Goal: Communication & Community: Connect with others

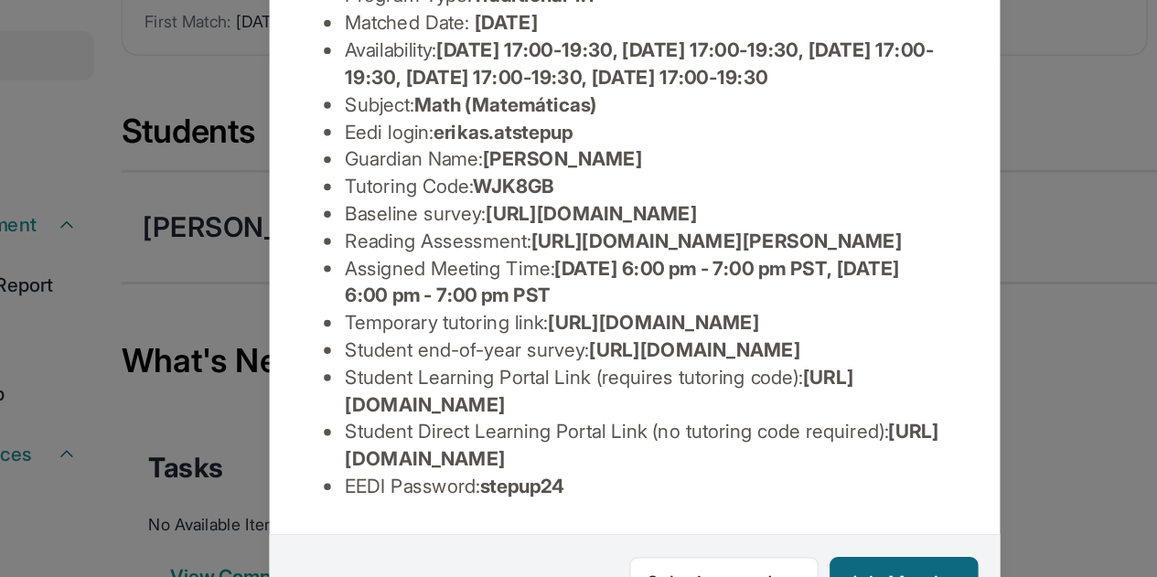
scroll to position [59, 0]
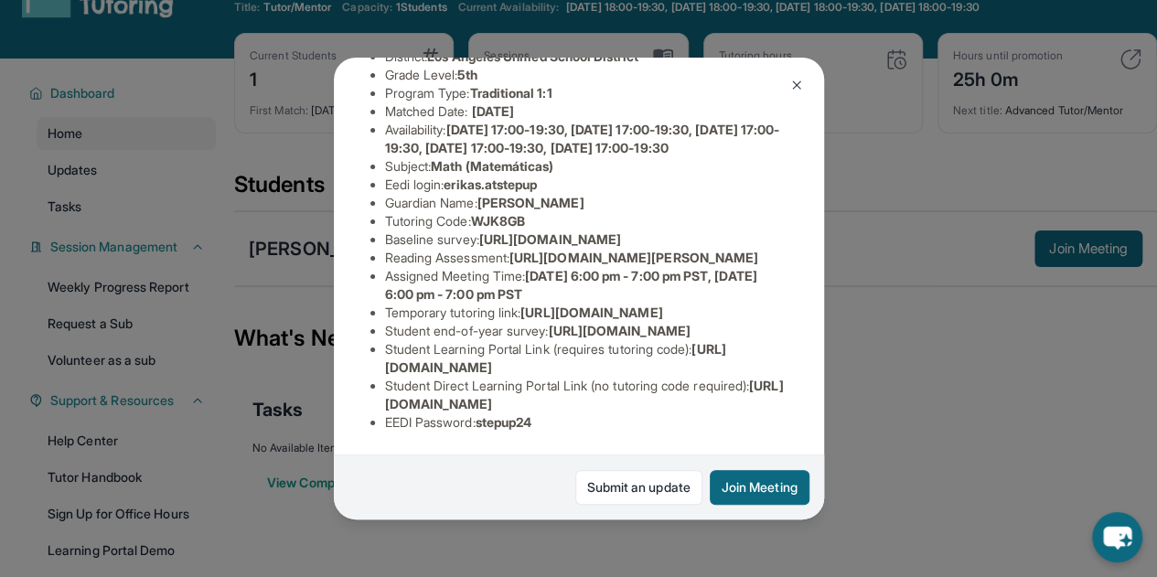
click at [802, 81] on img at bounding box center [796, 85] width 15 height 15
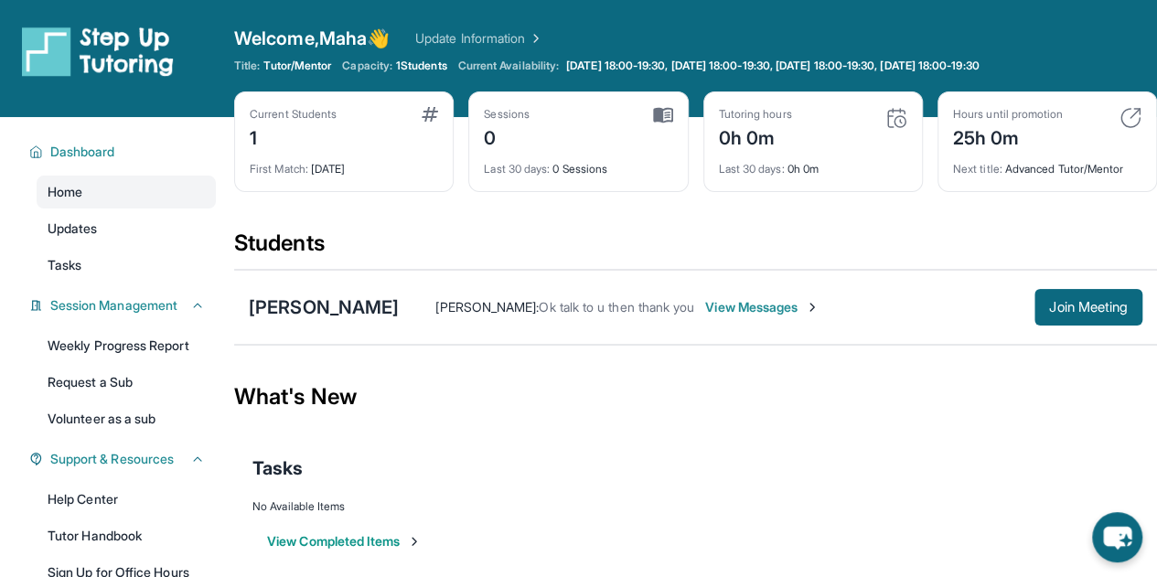
click at [779, 289] on div "Erika Sanchez : Ok talk to u then thank you View Messages Join Meeting" at bounding box center [771, 307] width 744 height 37
click at [770, 298] on span "View Messages" at bounding box center [762, 307] width 114 height 18
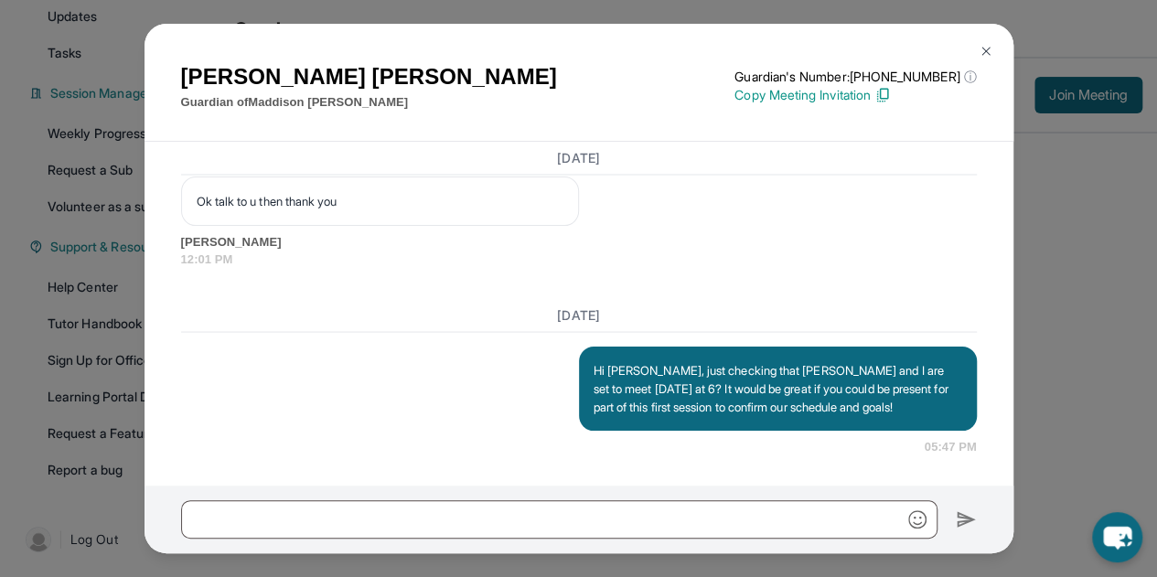
scroll to position [1809, 0]
click at [986, 48] on img at bounding box center [986, 51] width 15 height 15
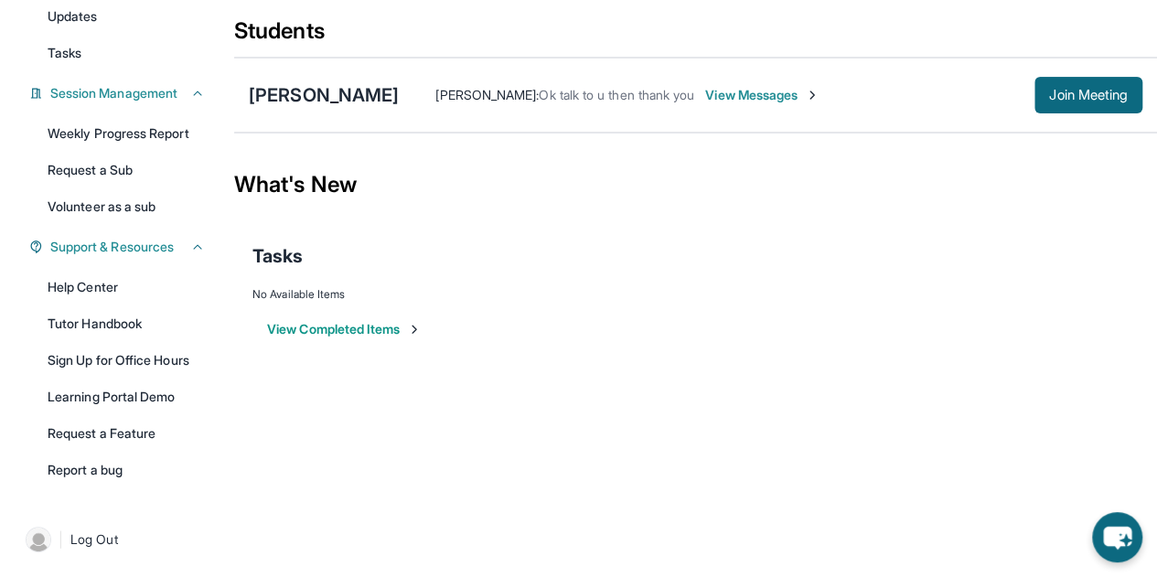
scroll to position [0, 0]
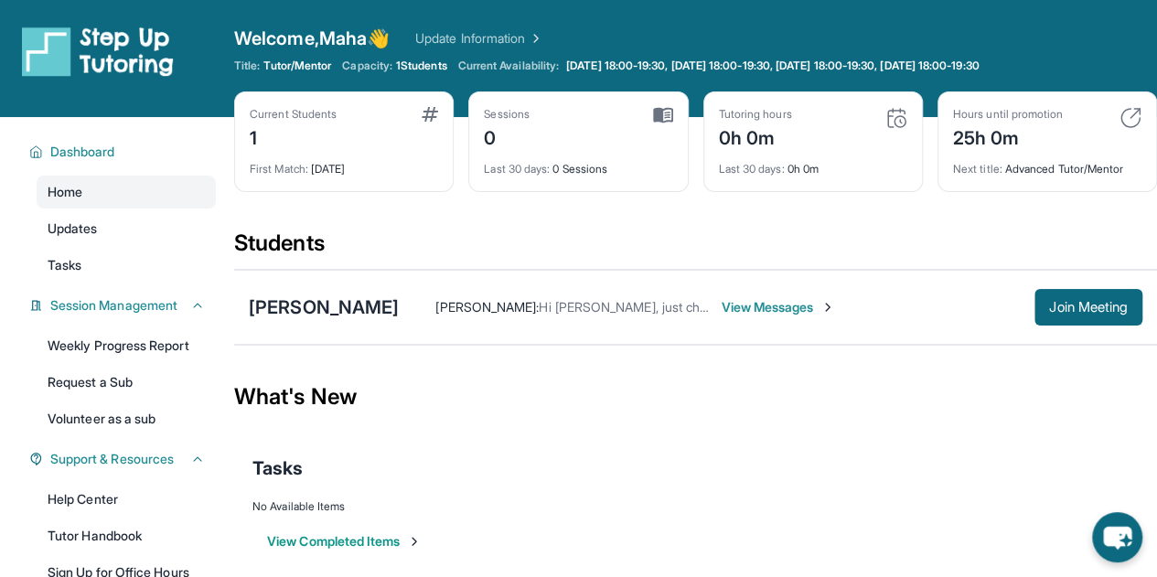
click at [682, 299] on span "Hi [PERSON_NAME], just checking that [PERSON_NAME] and I are set to meet [DATE]…" at bounding box center [1101, 307] width 1125 height 16
click at [788, 311] on span "View Messages" at bounding box center [778, 307] width 114 height 18
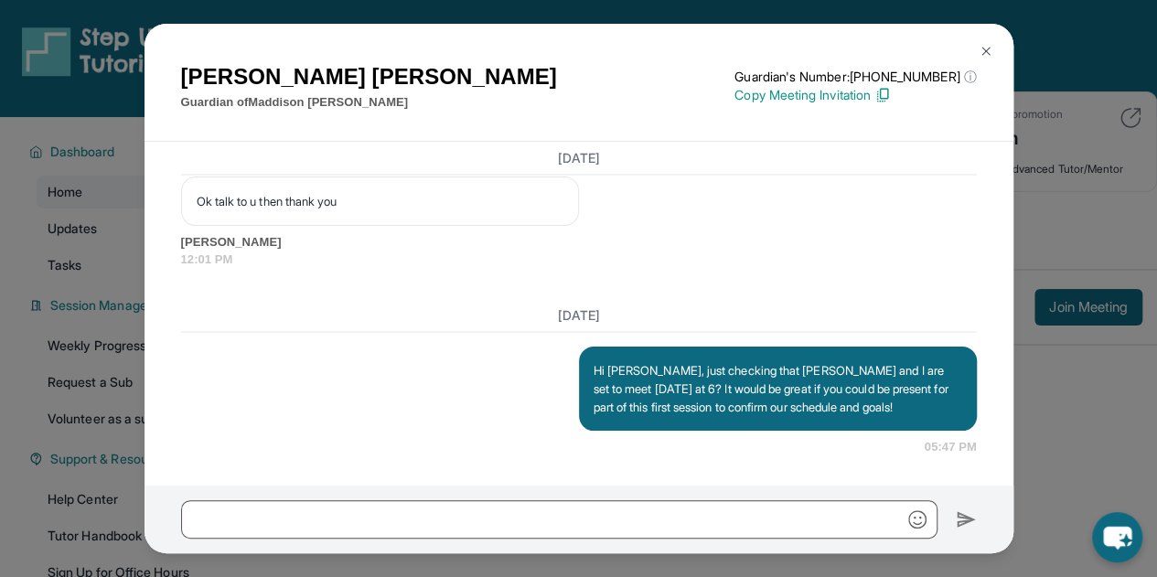
scroll to position [212, 0]
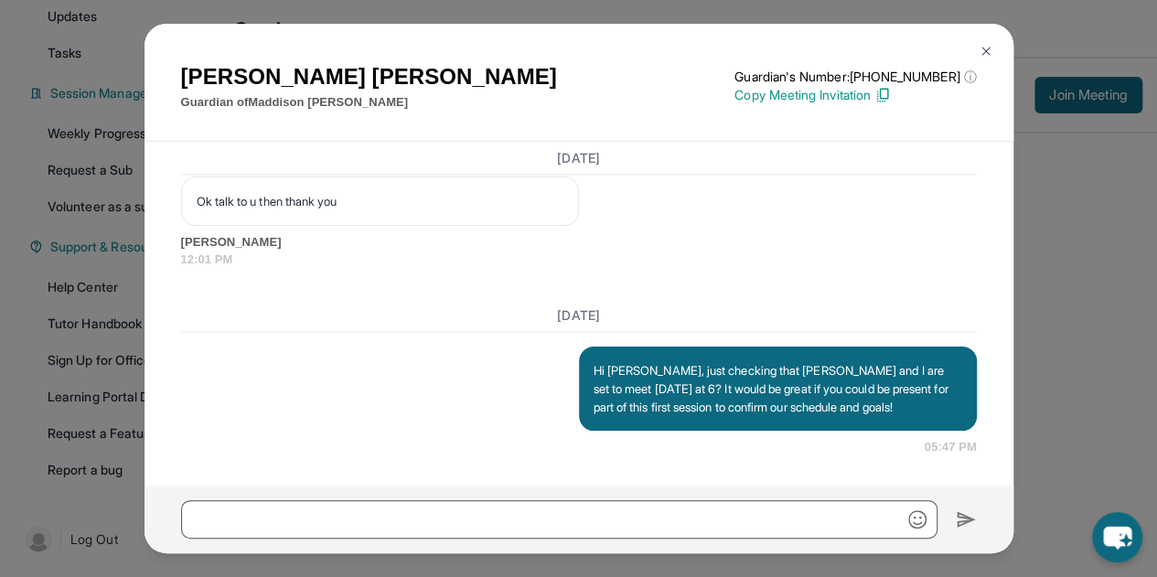
click at [990, 51] on img at bounding box center [986, 51] width 15 height 15
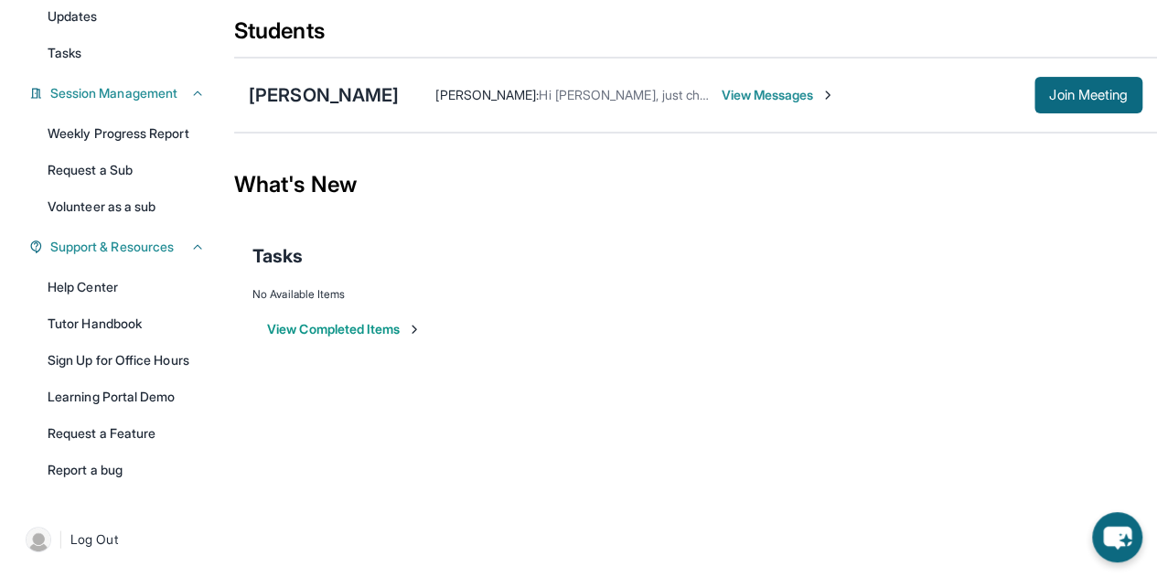
scroll to position [0, 0]
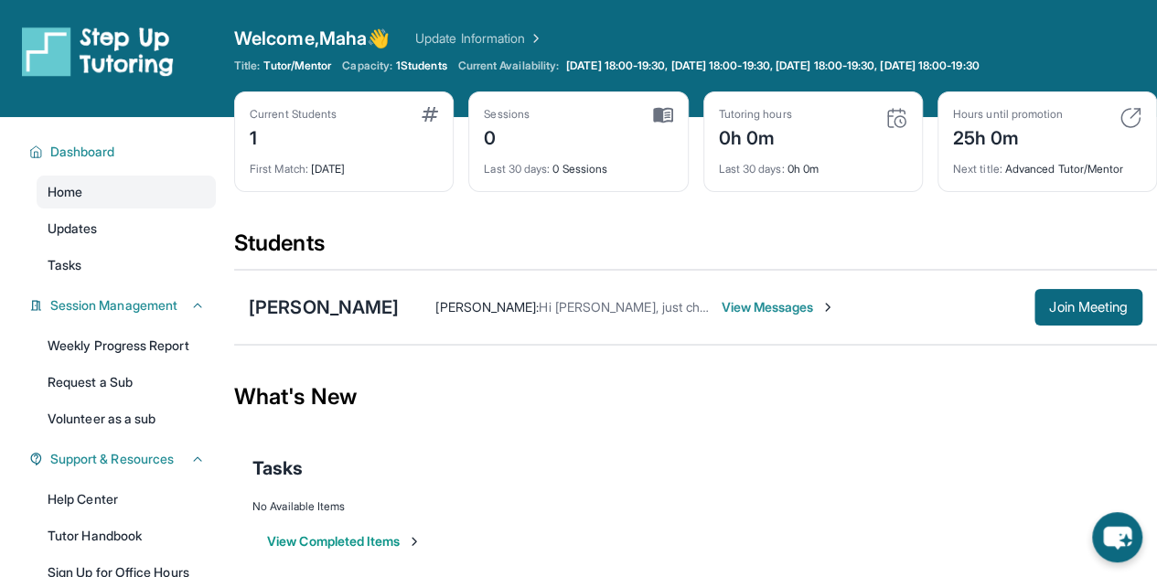
click at [671, 235] on div "Students" at bounding box center [695, 249] width 923 height 40
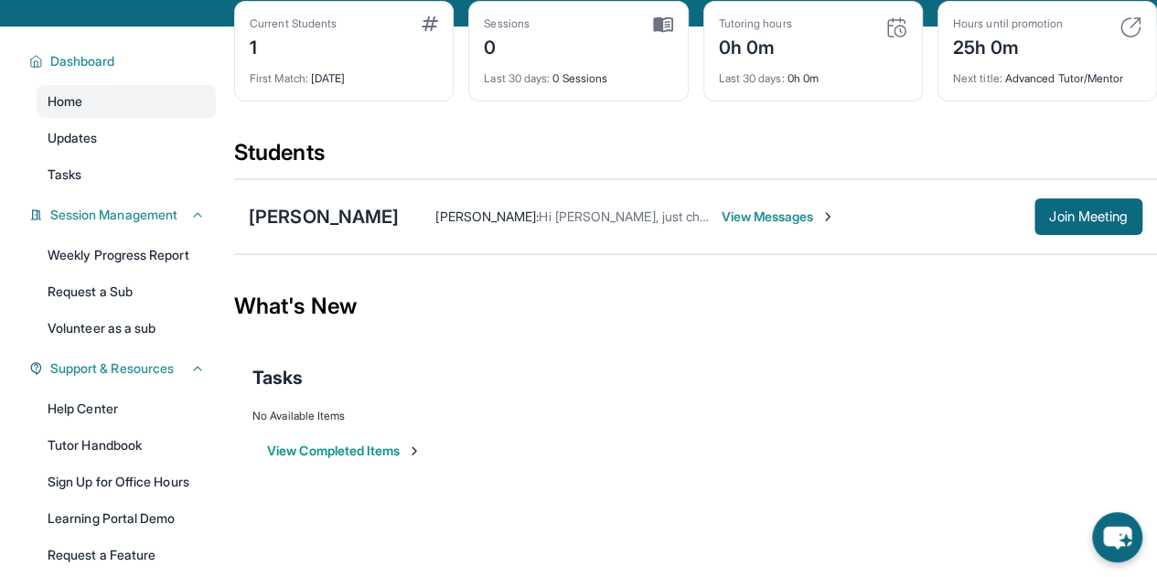
scroll to position [91, 0]
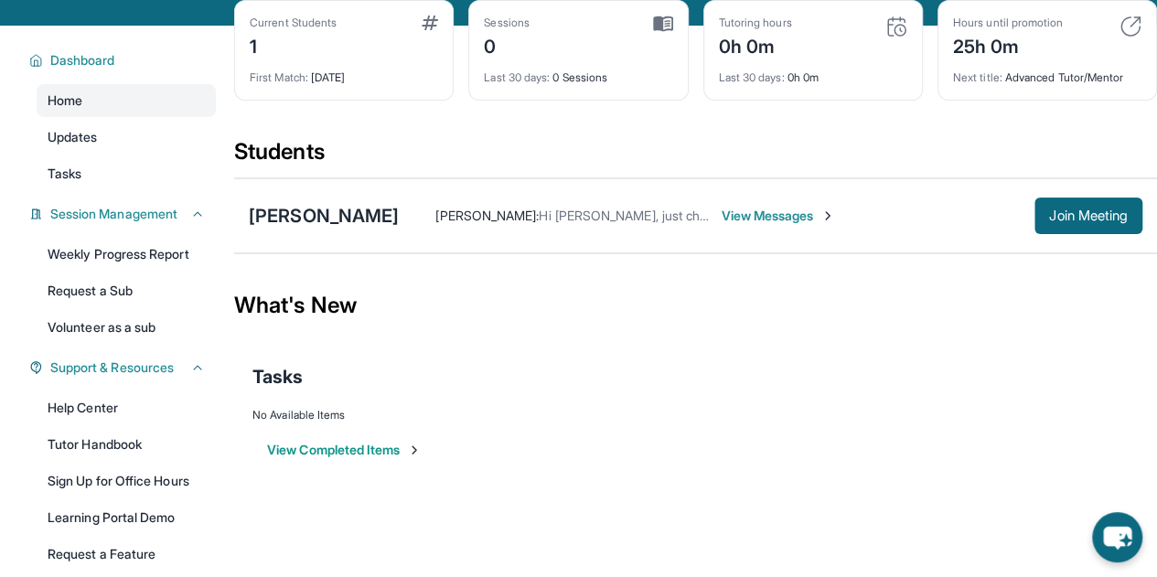
click at [831, 214] on span "View Messages" at bounding box center [778, 216] width 114 height 18
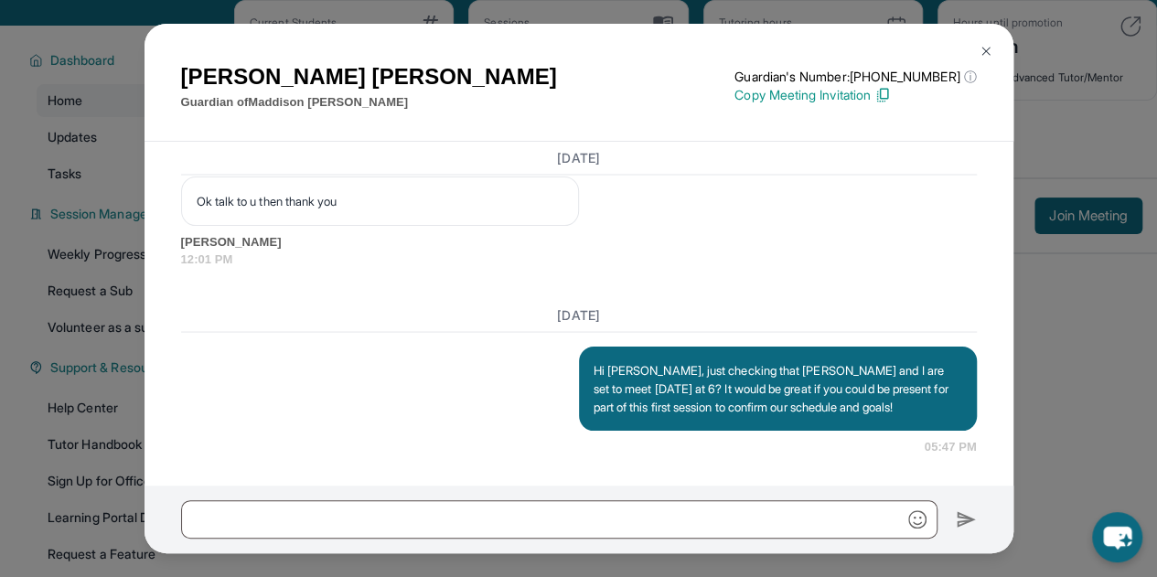
scroll to position [212, 0]
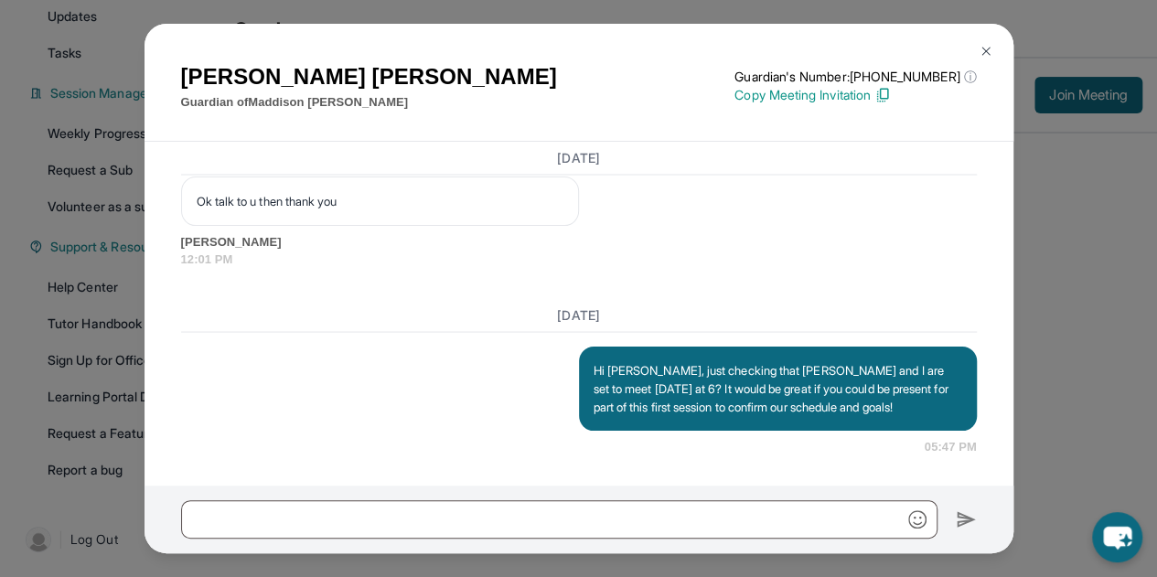
click at [989, 54] on img at bounding box center [986, 51] width 15 height 15
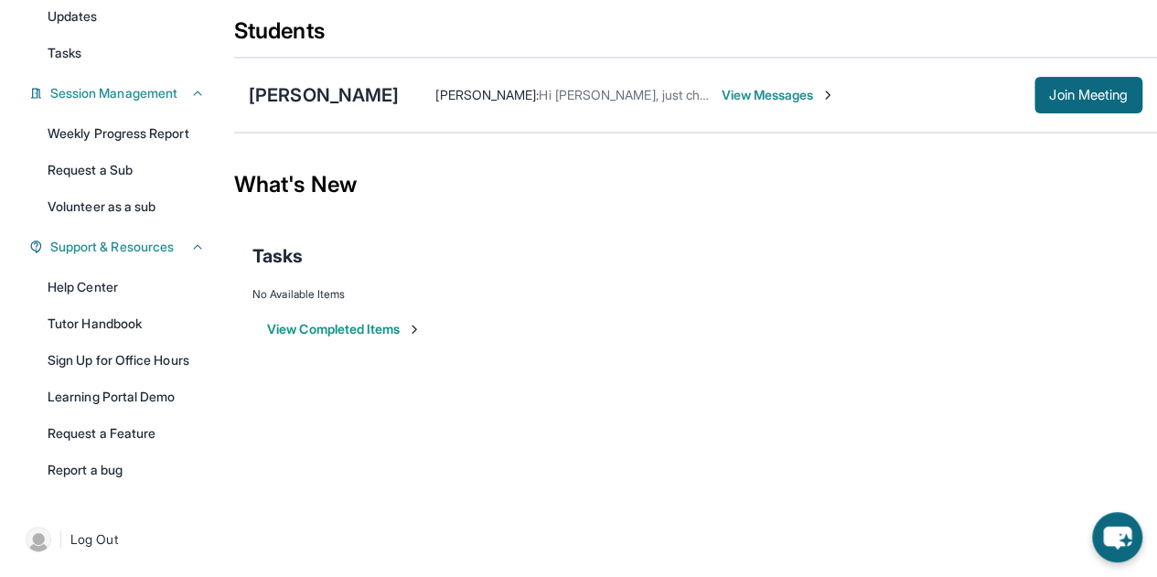
scroll to position [0, 0]
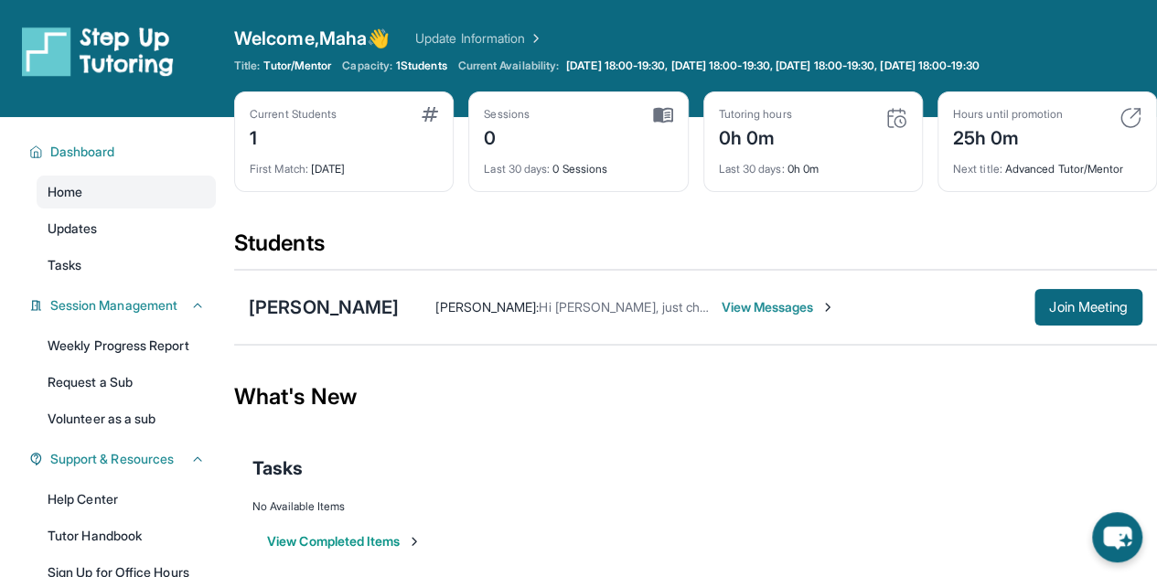
click at [537, 250] on div "Students" at bounding box center [695, 249] width 923 height 40
click at [594, 28] on div "Welcome, Maha 👋 Update Information" at bounding box center [695, 39] width 923 height 26
click at [555, 272] on div "Maddison Romero Maha Saeed : Hi Erika, just checking that Maddison and I are se…" at bounding box center [695, 307] width 923 height 75
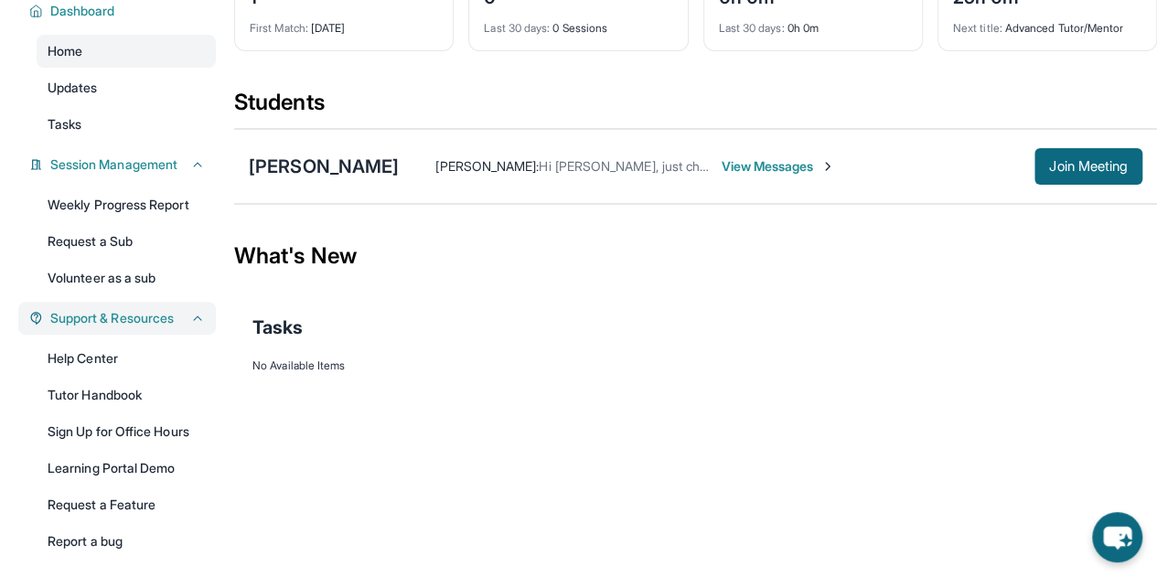
scroll to position [212, 0]
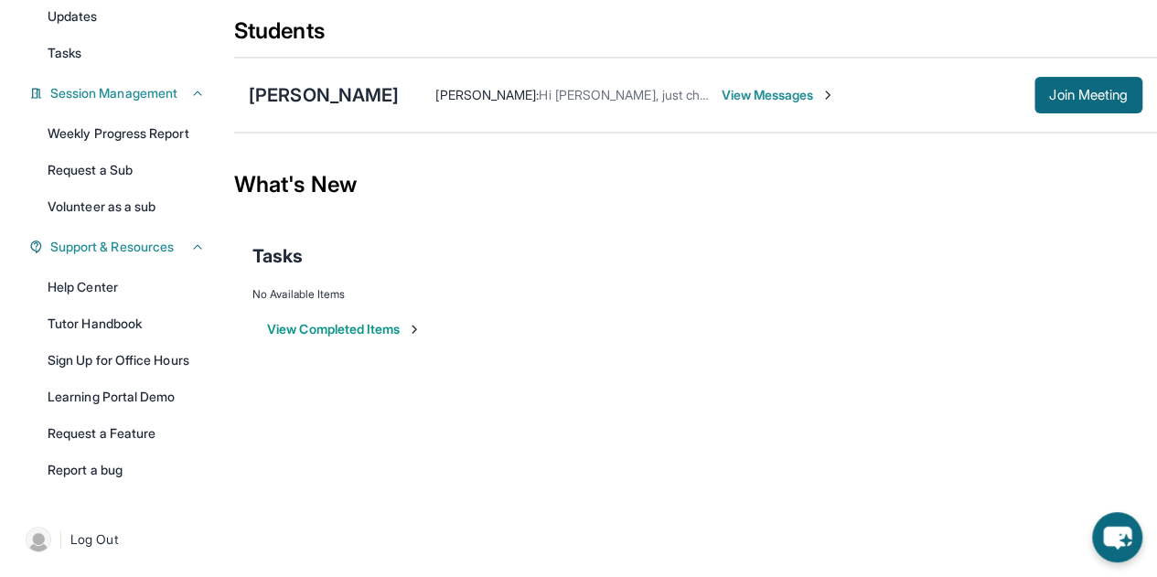
click at [592, 272] on div "Tasks" at bounding box center [695, 256] width 886 height 62
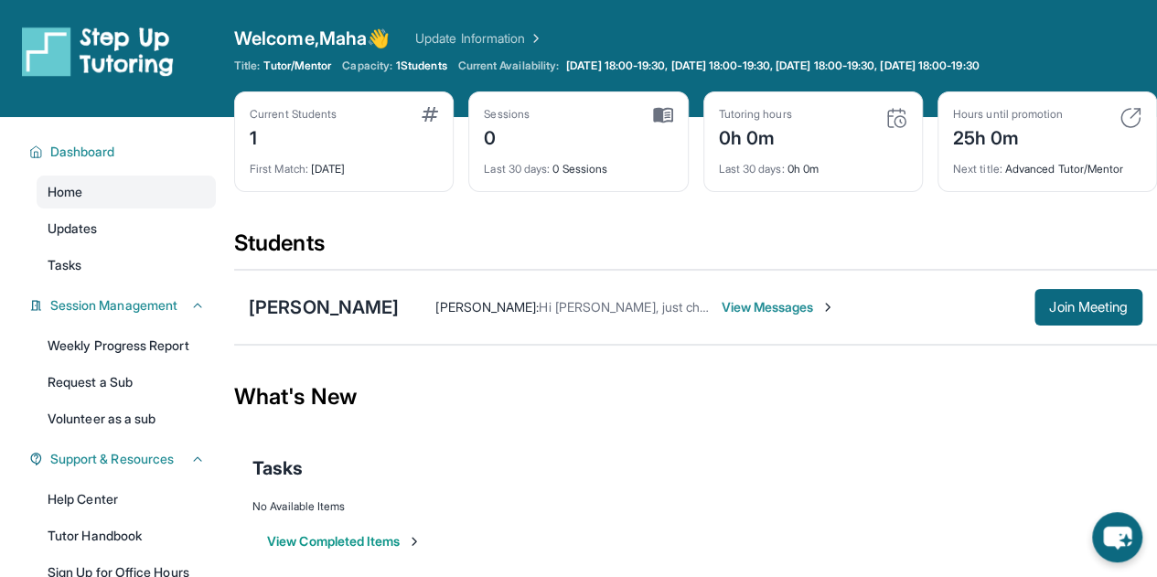
click at [656, 237] on div "Students" at bounding box center [695, 249] width 923 height 40
click at [783, 306] on span "View Messages" at bounding box center [778, 307] width 114 height 18
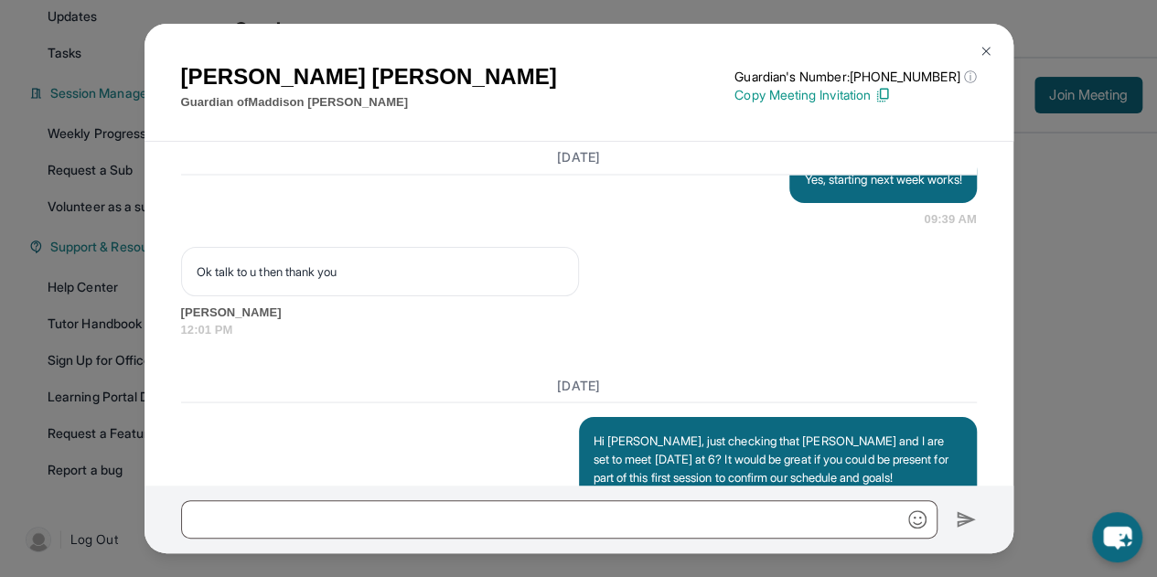
scroll to position [1659, 0]
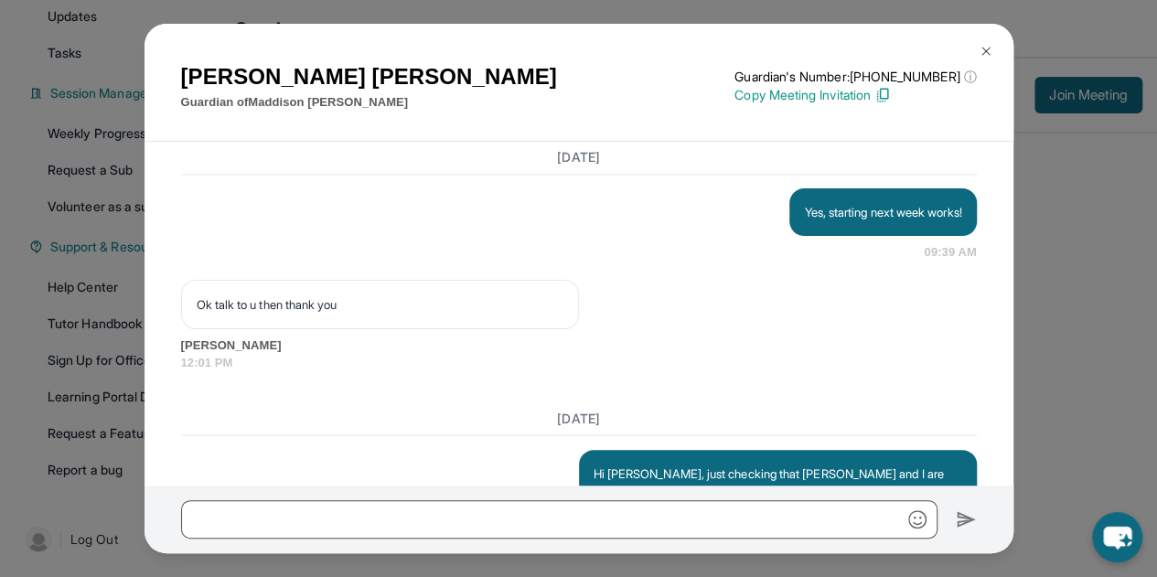
click at [983, 52] on img at bounding box center [986, 51] width 15 height 15
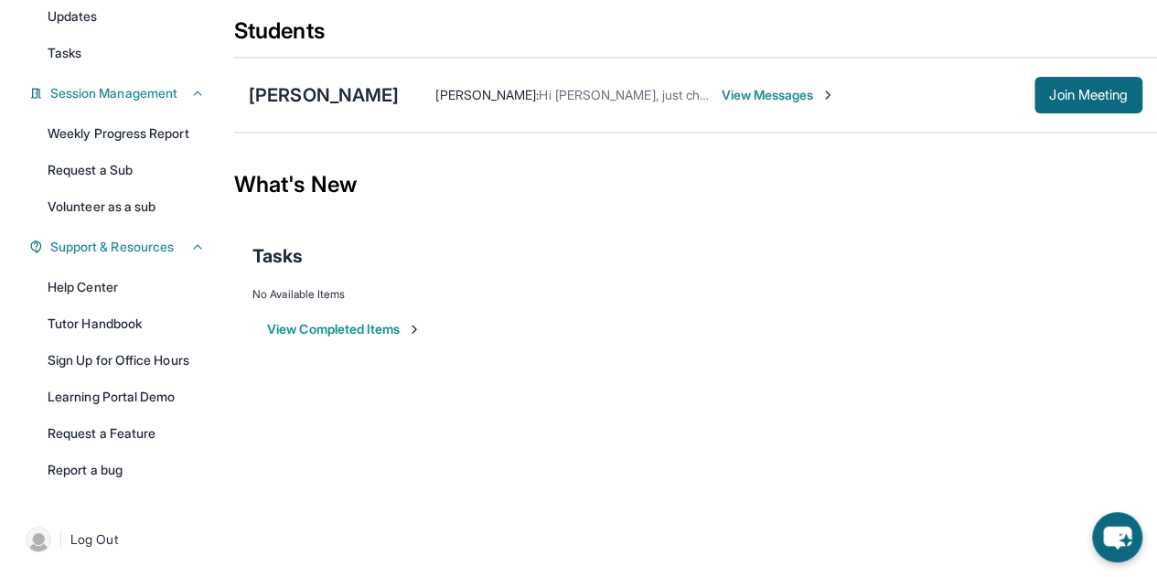
scroll to position [0, 0]
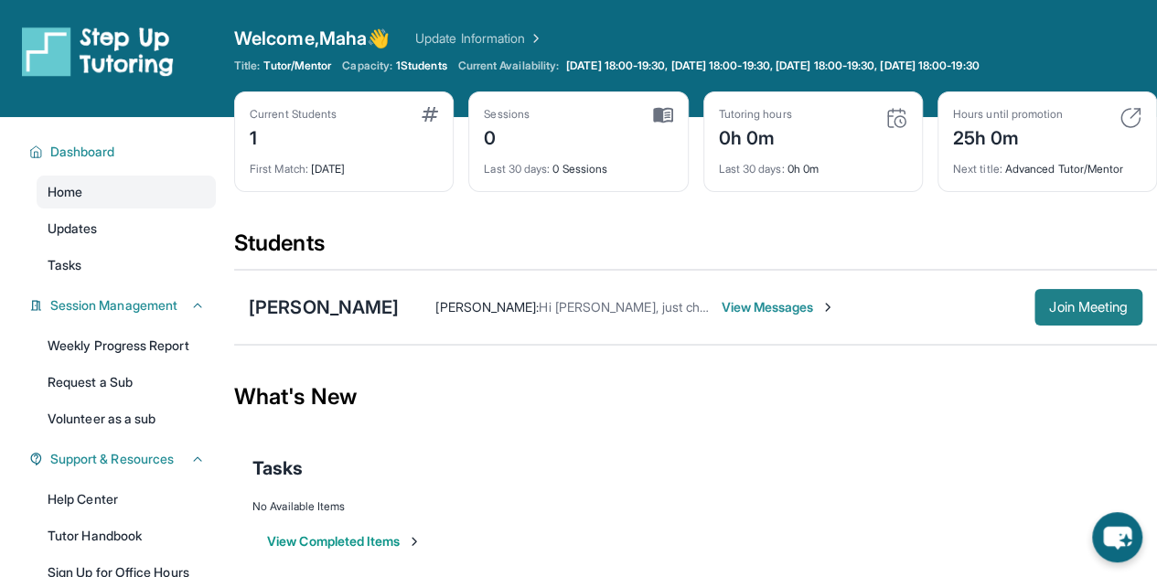
click at [1116, 304] on span "Join Meeting" at bounding box center [1088, 307] width 79 height 11
drag, startPoint x: 583, startPoint y: 344, endPoint x: 479, endPoint y: 365, distance: 105.5
click at [479, 365] on div "What's New" at bounding box center [695, 397] width 923 height 80
click at [509, 231] on div "Students" at bounding box center [695, 249] width 923 height 40
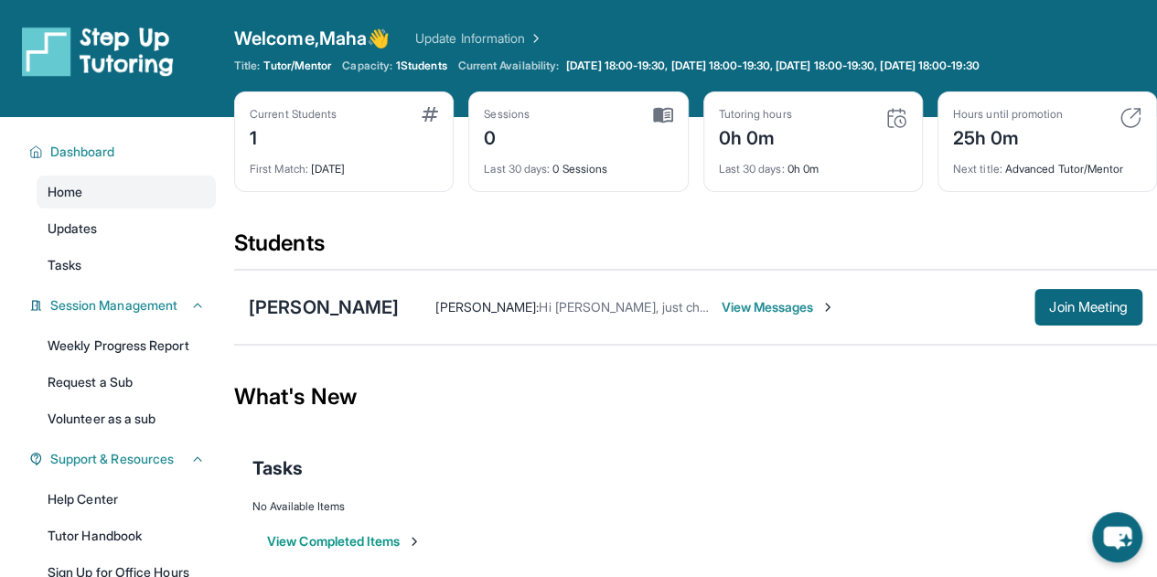
click at [632, 258] on div "Students" at bounding box center [695, 249] width 923 height 40
